Goal: Download file/media

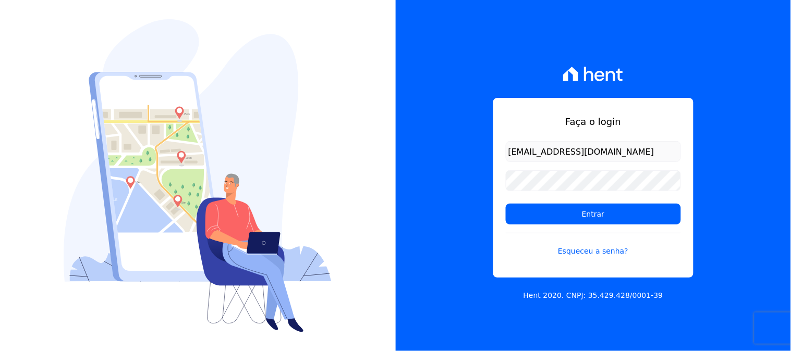
type input "[EMAIL_ADDRESS][DOMAIN_NAME]"
click at [506, 204] on input "Entrar" at bounding box center [593, 214] width 175 height 21
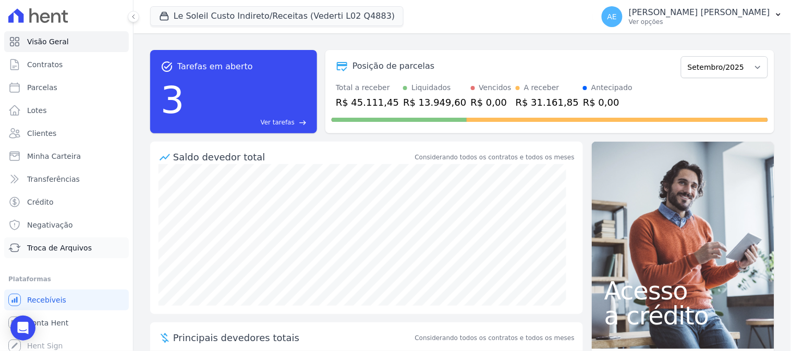
click at [68, 249] on span "Troca de Arquivos" at bounding box center [59, 248] width 65 height 10
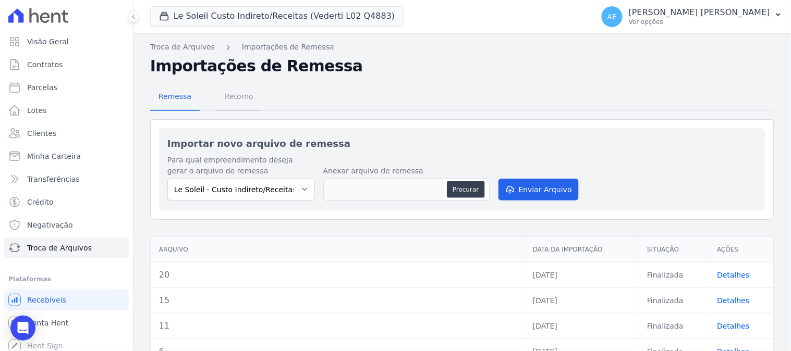
click at [245, 94] on span "Retorno" at bounding box center [238, 96] width 41 height 21
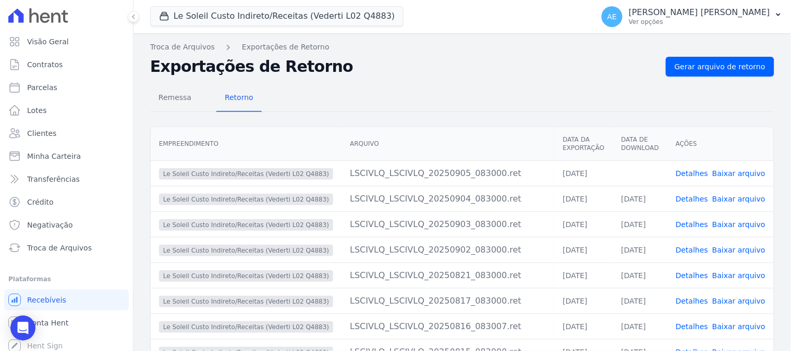
click at [733, 171] on link "Baixar arquivo" at bounding box center [738, 173] width 53 height 8
click at [230, 22] on button "Le Soleil Custo Indireto/Receitas (Vederti L02 Q4883)" at bounding box center [276, 16] width 253 height 20
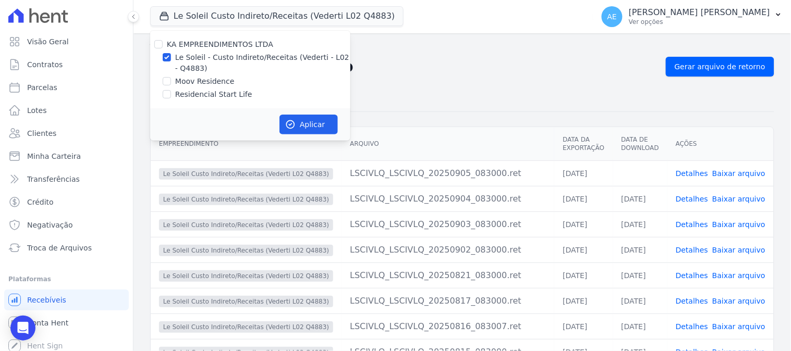
click at [168, 76] on div at bounding box center [167, 81] width 8 height 10
click at [168, 58] on input "Le Soleil - Custo Indireto/Receitas (Vederti - L02 - Q4883)" at bounding box center [167, 57] width 8 height 8
checkbox input "false"
click at [167, 80] on input "Moov Residence" at bounding box center [167, 81] width 8 height 8
checkbox input "true"
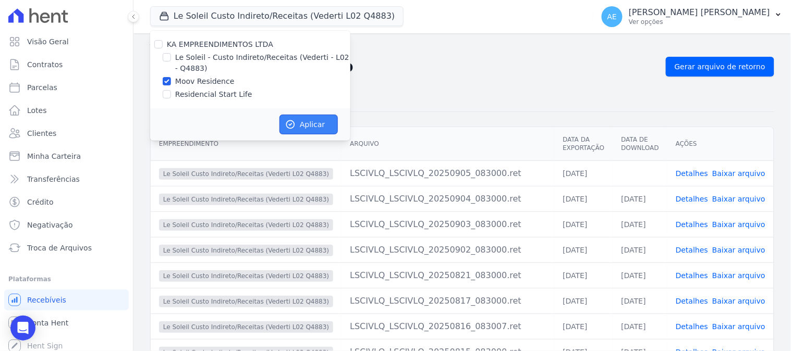
click at [301, 126] on button "Aplicar" at bounding box center [308, 125] width 58 height 20
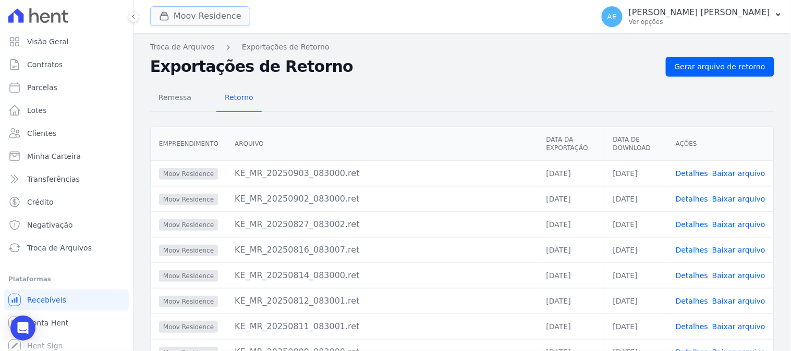
click at [222, 18] on button "Moov Residence" at bounding box center [200, 16] width 100 height 20
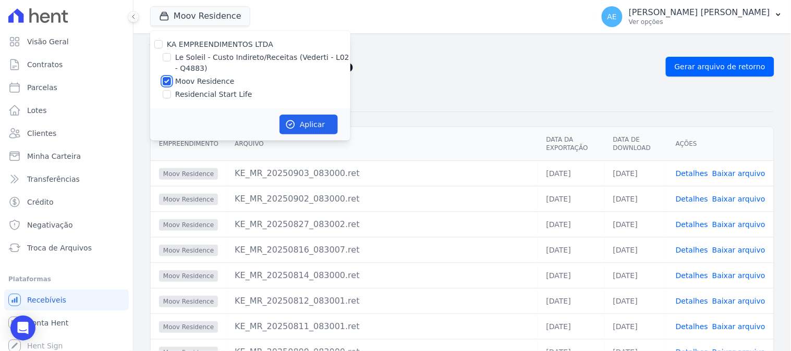
click at [167, 78] on input "Moov Residence" at bounding box center [167, 81] width 8 height 8
checkbox input "false"
click at [165, 92] on input "Residencial Start Life" at bounding box center [167, 94] width 8 height 8
checkbox input "true"
click at [304, 128] on button "Aplicar" at bounding box center [308, 125] width 58 height 20
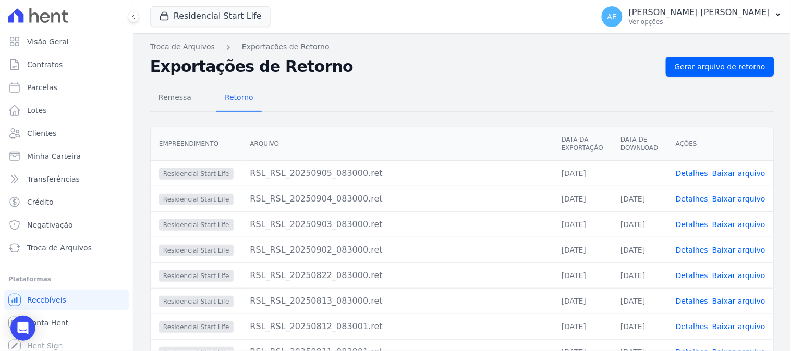
click at [744, 170] on link "Baixar arquivo" at bounding box center [738, 173] width 53 height 8
